Goal: Information Seeking & Learning: Learn about a topic

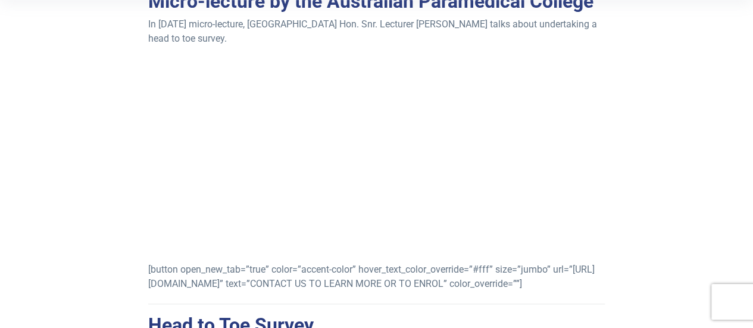
scroll to position [327, 0]
click at [497, 291] on p "[button open_new_tab=”true” color=”accent-color” hover_text_color_override=”#ff…" at bounding box center [376, 276] width 457 height 29
click at [597, 274] on p "[button open_new_tab=”true” color=”accent-color” hover_text_color_override=”#ff…" at bounding box center [376, 276] width 457 height 29
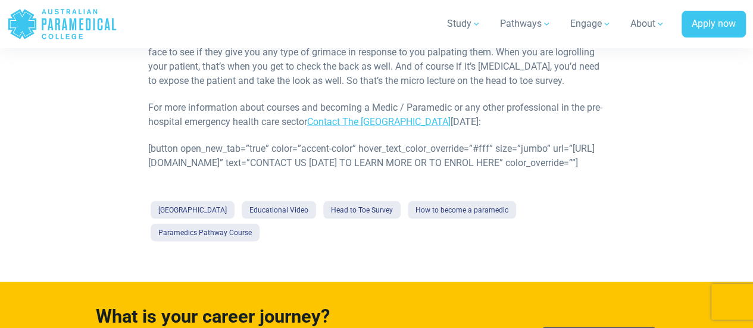
scroll to position [1172, 0]
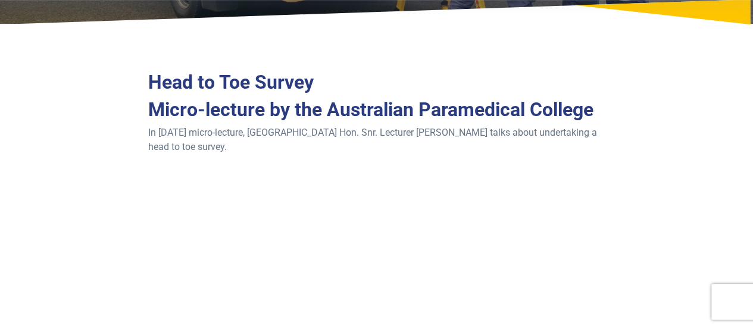
scroll to position [221, 0]
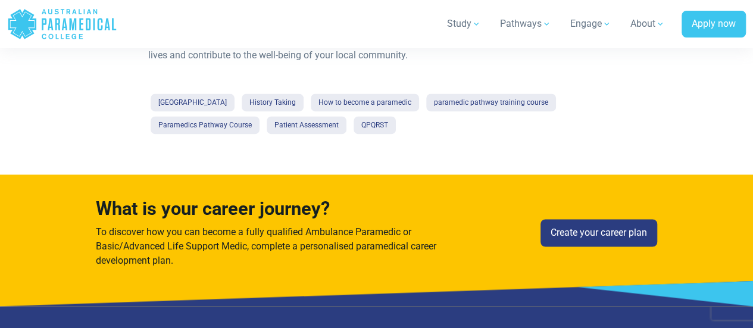
scroll to position [3116, 0]
